Goal: Information Seeking & Learning: Learn about a topic

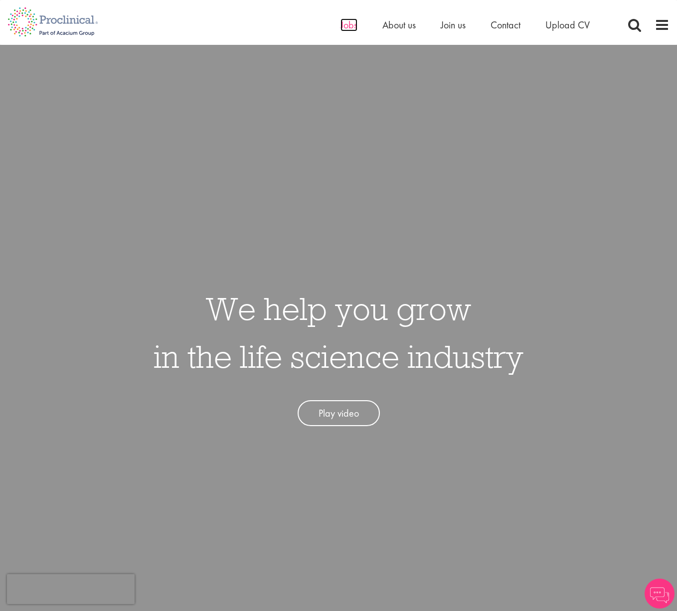
click at [345, 20] on span "Jobs" at bounding box center [348, 24] width 17 height 13
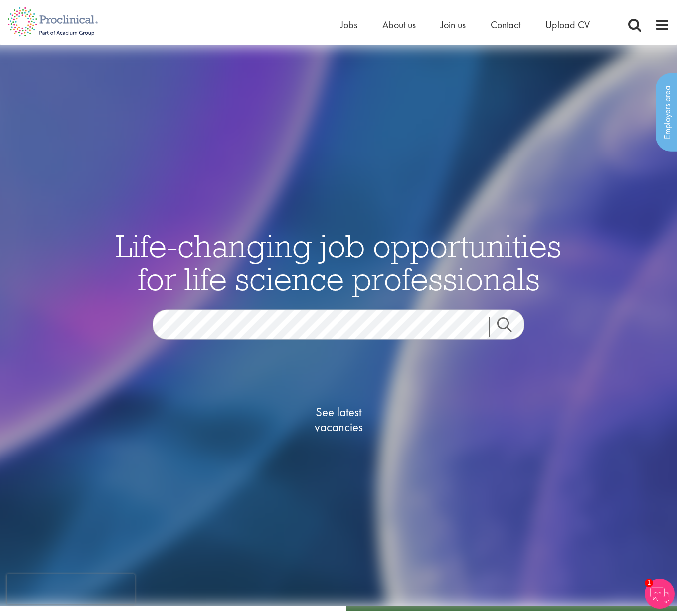
click at [343, 349] on div "See latest vacancies" at bounding box center [338, 409] width 483 height 138
click at [339, 425] on span "See latest vacancies" at bounding box center [339, 420] width 100 height 30
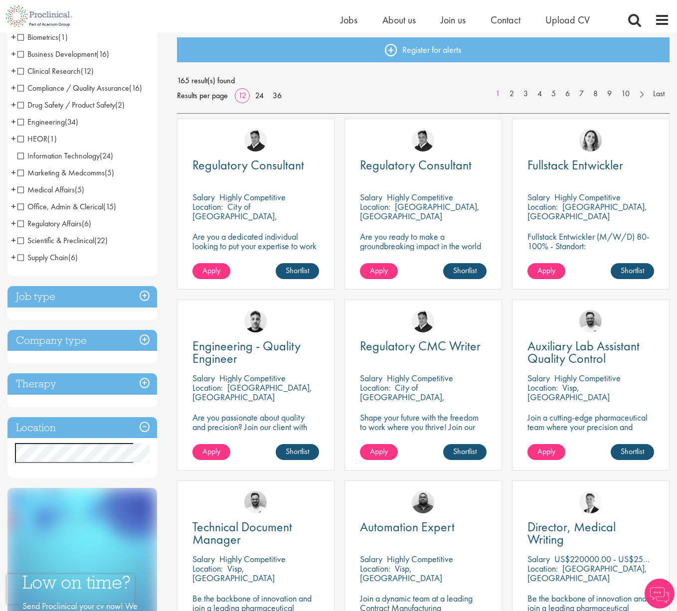
scroll to position [108, 0]
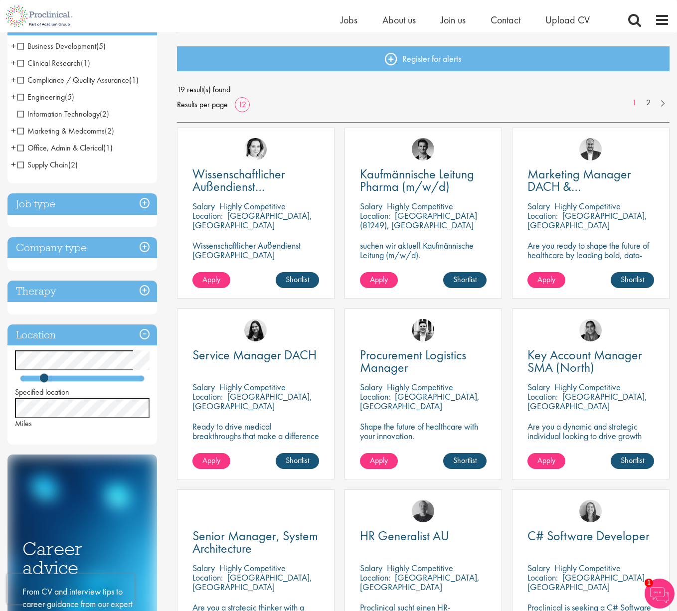
scroll to position [96, 0]
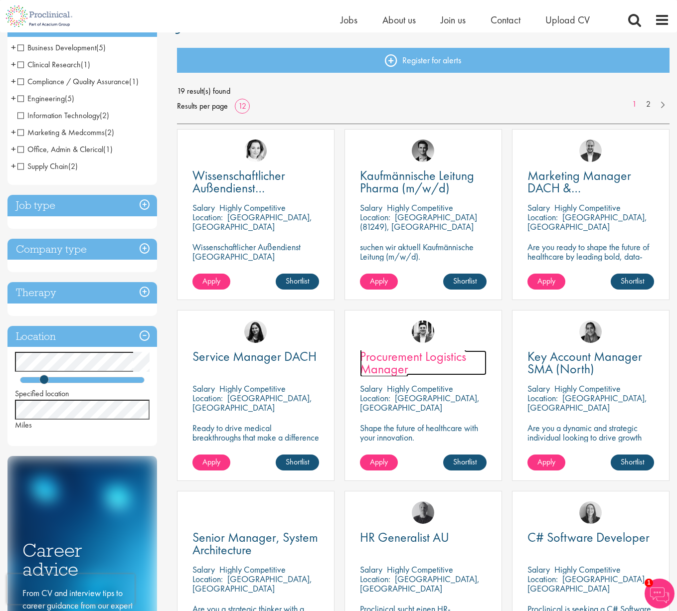
click at [389, 365] on span "Procurement Logistics Manager" at bounding box center [413, 362] width 106 height 29
